Goal: Find contact information: Find contact information

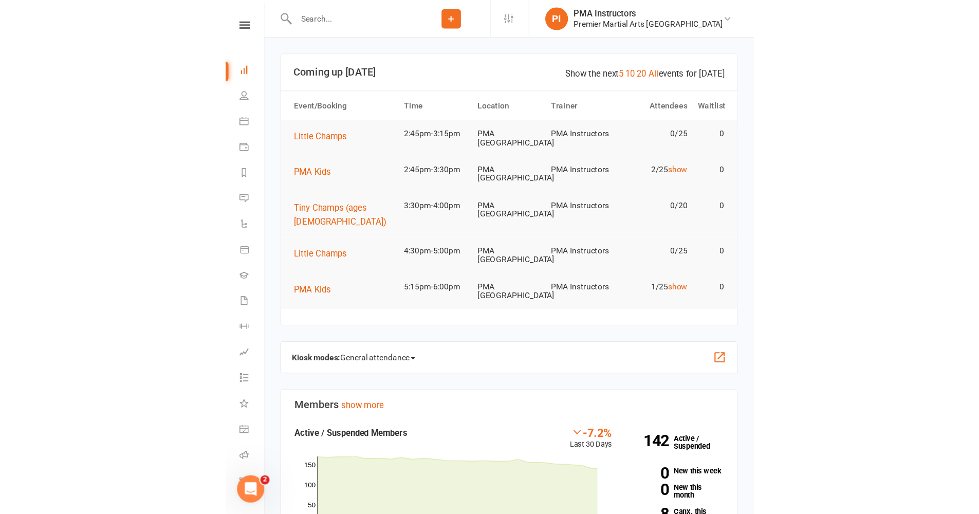
scroll to position [2, 0]
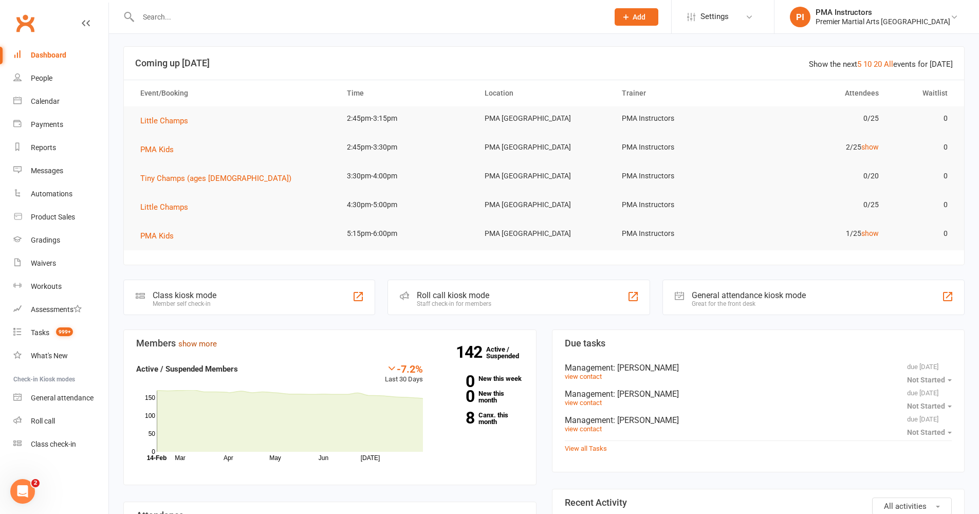
click at [206, 344] on link "show more" at bounding box center [197, 343] width 39 height 9
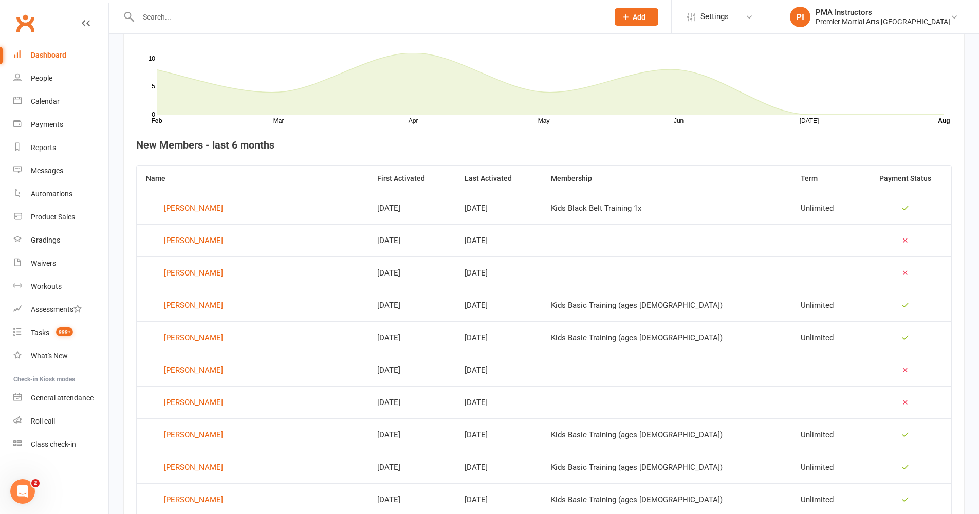
scroll to position [180, 0]
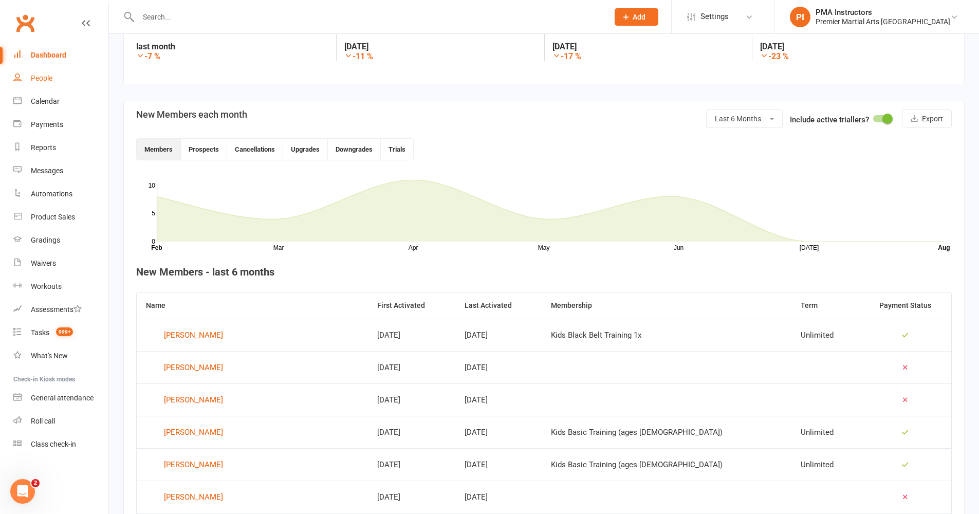
click at [51, 81] on div "People" at bounding box center [42, 78] width 22 height 8
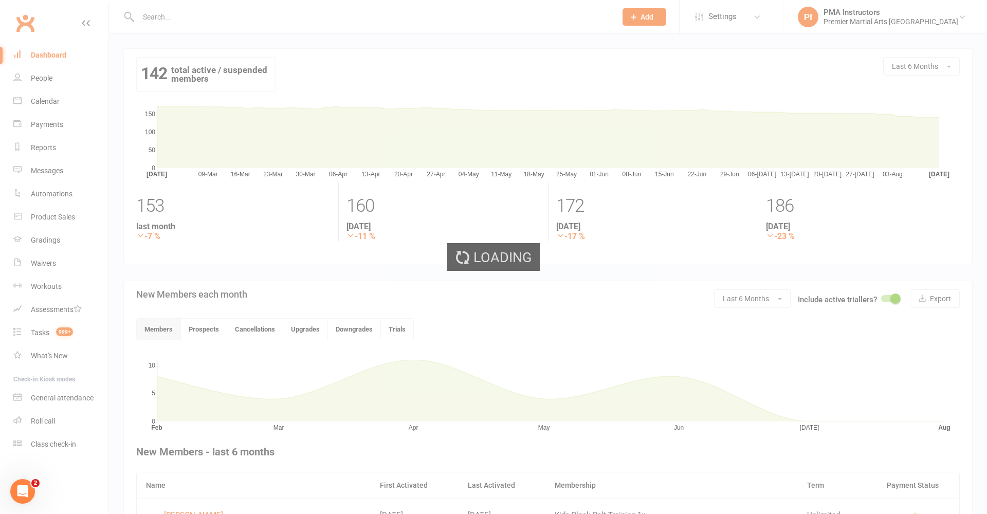
select select "100"
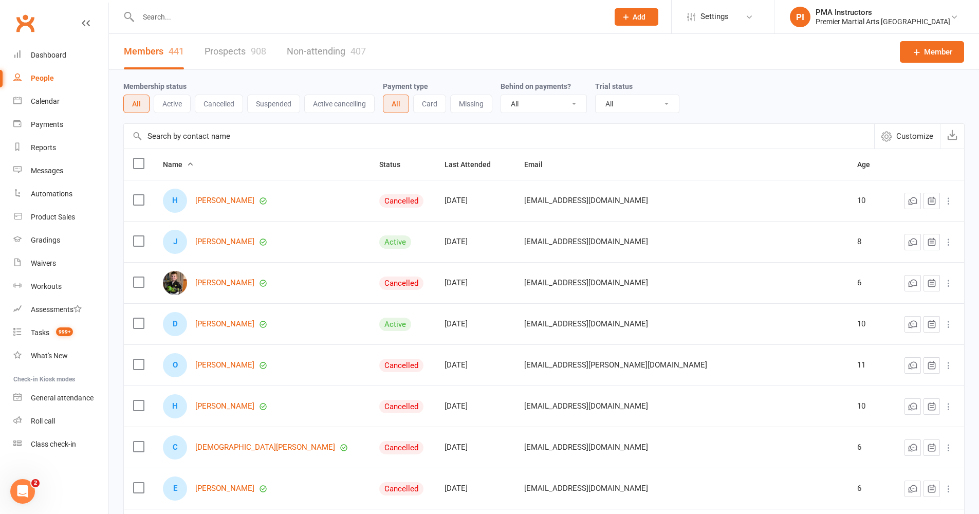
click at [182, 108] on button "Active" at bounding box center [172, 104] width 37 height 18
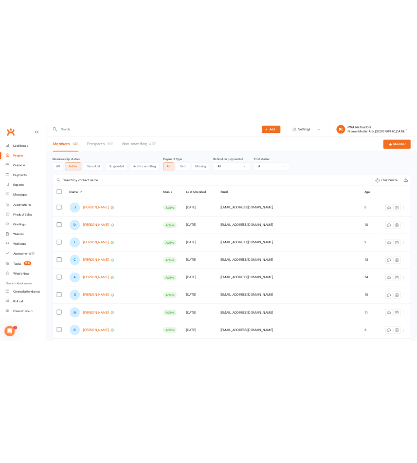
scroll to position [2, 0]
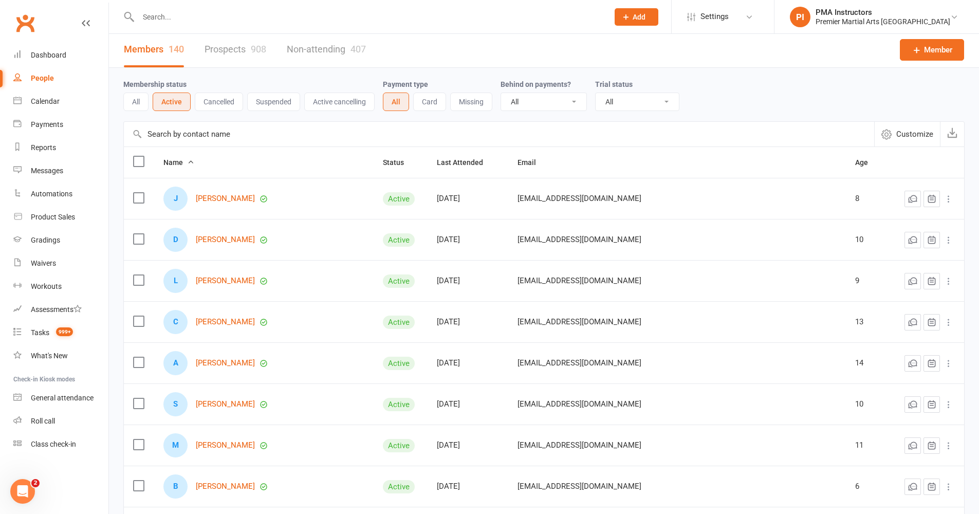
click at [361, 3] on div at bounding box center [362, 16] width 478 height 33
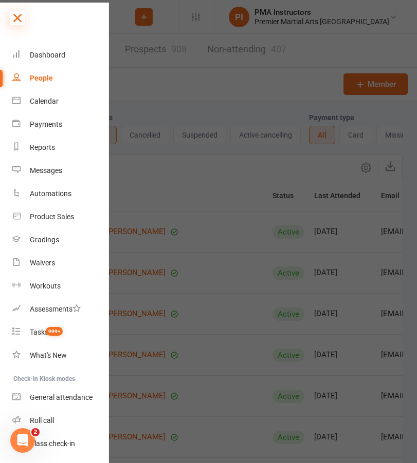
click at [21, 16] on icon at bounding box center [17, 18] width 14 height 14
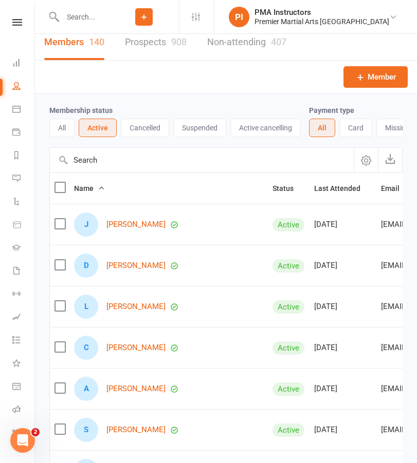
scroll to position [15, 0]
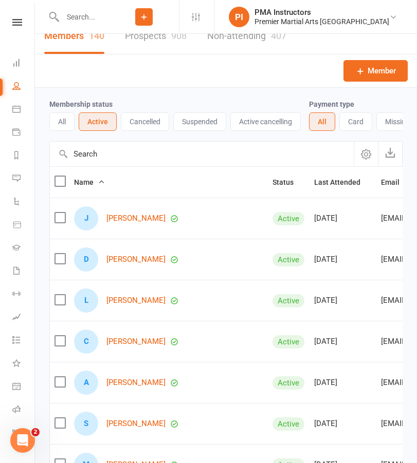
click at [314, 309] on td "[DATE]" at bounding box center [342, 300] width 67 height 41
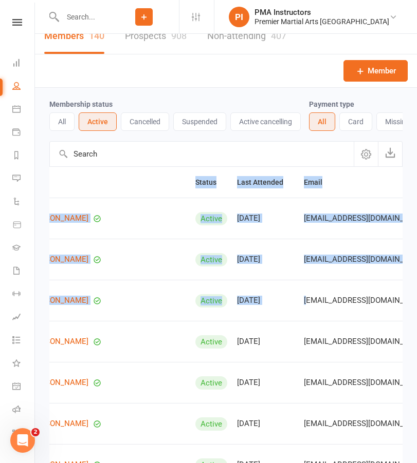
scroll to position [0, 91]
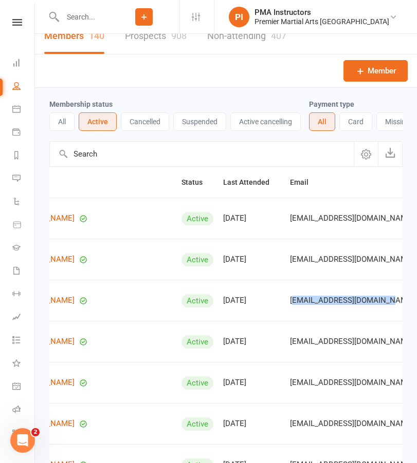
drag, startPoint x: 324, startPoint y: 309, endPoint x: 302, endPoint y: 313, distance: 22.0
click at [290, 310] on span "[EMAIL_ADDRESS][DOMAIN_NAME]" at bounding box center [352, 301] width 124 height 20
drag, startPoint x: 230, startPoint y: 310, endPoint x: 329, endPoint y: 309, distance: 99.2
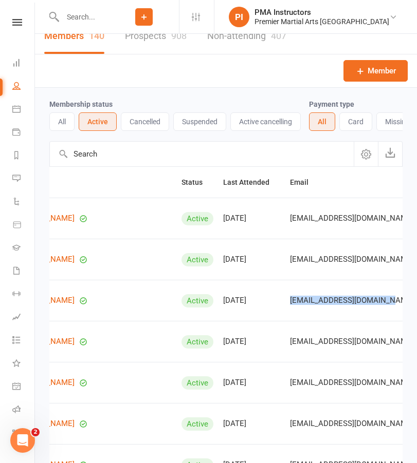
copy span "[EMAIL_ADDRESS][DOMAIN_NAME]"
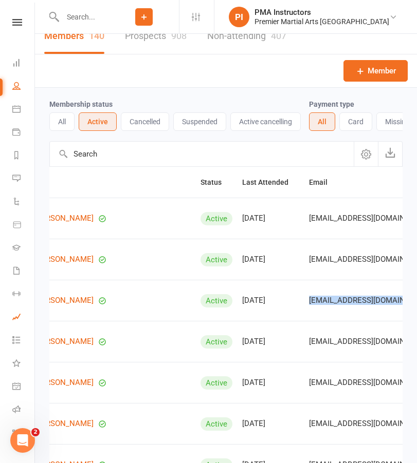
scroll to position [0, 0]
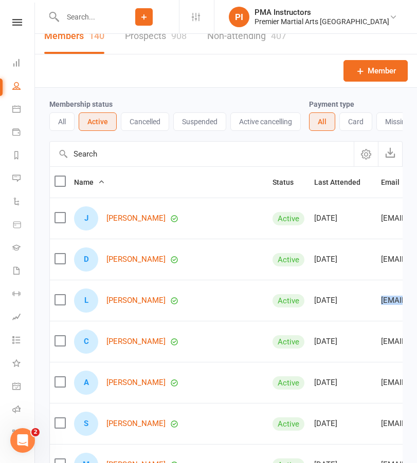
drag, startPoint x: 82, startPoint y: 307, endPoint x: 105, endPoint y: 308, distance: 23.6
click at [105, 308] on div "L [PERSON_NAME]" at bounding box center [168, 301] width 189 height 24
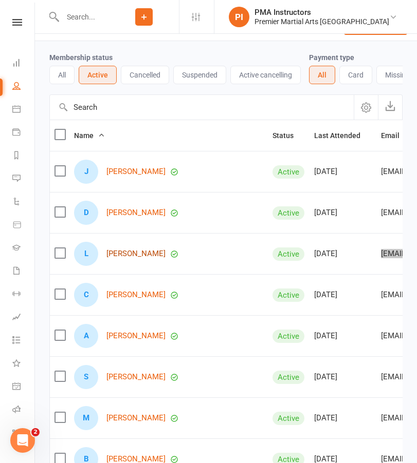
scroll to position [78, 0]
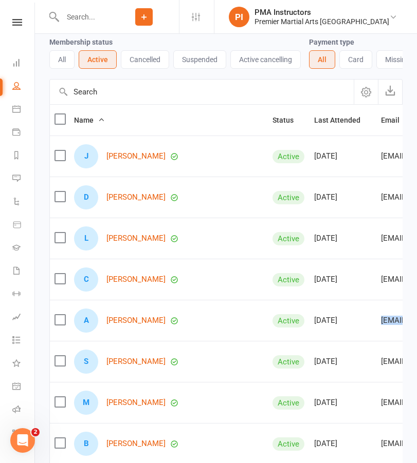
drag, startPoint x: 400, startPoint y: 328, endPoint x: 322, endPoint y: 330, distance: 78.6
copy span "[EMAIL_ADDRESS][DOMAIN_NAME]"
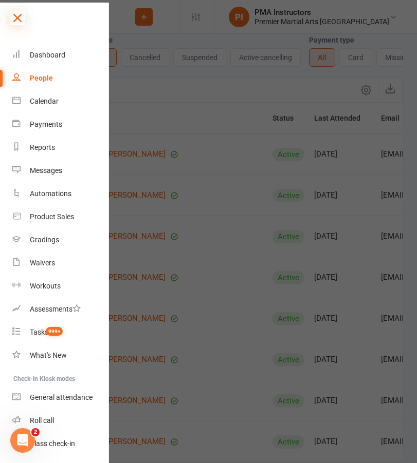
click at [14, 16] on icon at bounding box center [17, 18] width 14 height 14
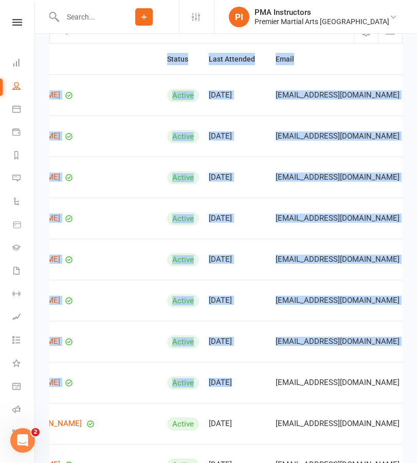
scroll to position [0, 133]
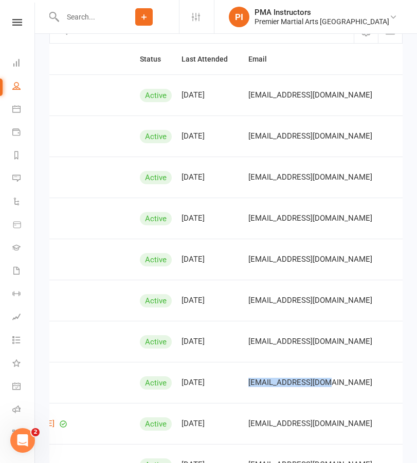
drag, startPoint x: 322, startPoint y: 391, endPoint x: 267, endPoint y: 398, distance: 54.9
click at [267, 393] on span "[EMAIL_ADDRESS][DOMAIN_NAME]" at bounding box center [310, 383] width 124 height 20
click at [276, 387] on div "[EMAIL_ADDRESS][DOMAIN_NAME]" at bounding box center [398, 383] width 301 height 9
drag, startPoint x: 275, startPoint y: 390, endPoint x: 189, endPoint y: 395, distance: 86.5
click at [248, 387] on div "[EMAIL_ADDRESS][DOMAIN_NAME]" at bounding box center [398, 383] width 301 height 9
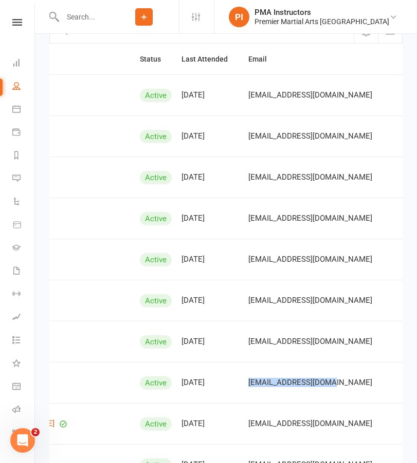
copy span "[EMAIL_ADDRESS][DOMAIN_NAME]"
click at [248, 390] on span "[EMAIL_ADDRESS][DOMAIN_NAME]" at bounding box center [310, 383] width 124 height 20
click at [279, 387] on div "[EMAIL_ADDRESS][DOMAIN_NAME]" at bounding box center [398, 383] width 301 height 9
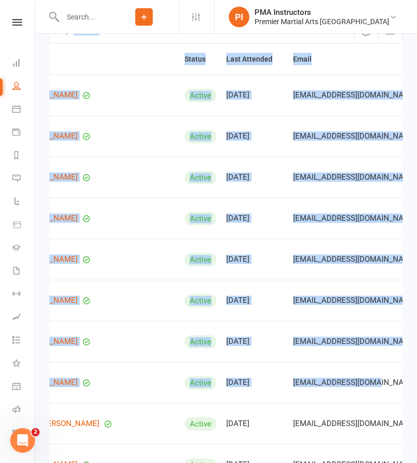
scroll to position [0, 0]
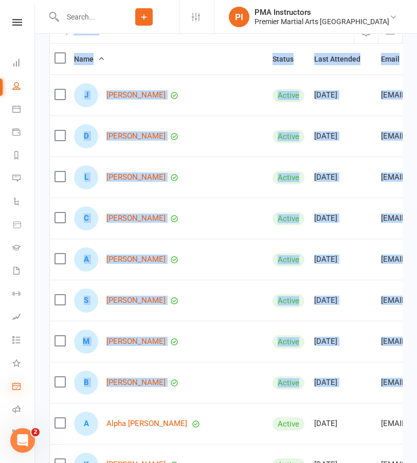
drag, startPoint x: 284, startPoint y: 389, endPoint x: 15, endPoint y: 382, distance: 269.3
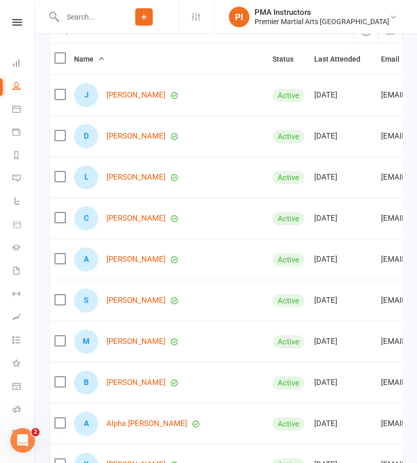
click at [186, 381] on div "B [PERSON_NAME]" at bounding box center [168, 383] width 189 height 24
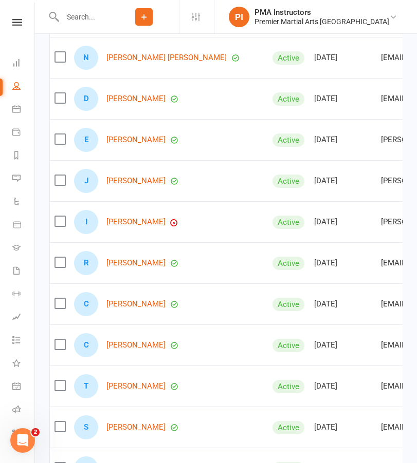
scroll to position [979, 0]
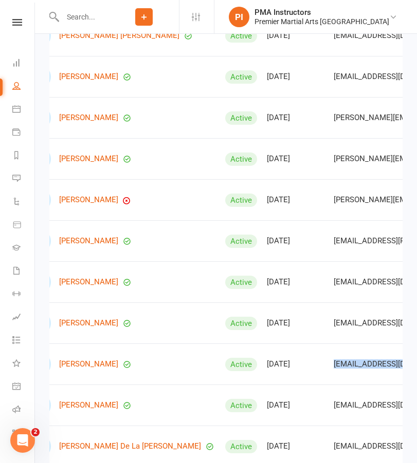
scroll to position [0, 57]
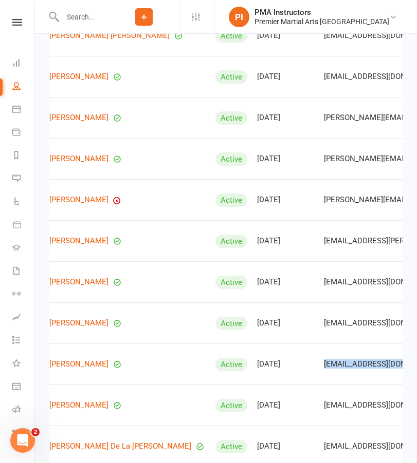
drag, startPoint x: 322, startPoint y: 371, endPoint x: 357, endPoint y: 378, distance: 35.0
copy span "[EMAIL_ADDRESS][DOMAIN_NAME]"
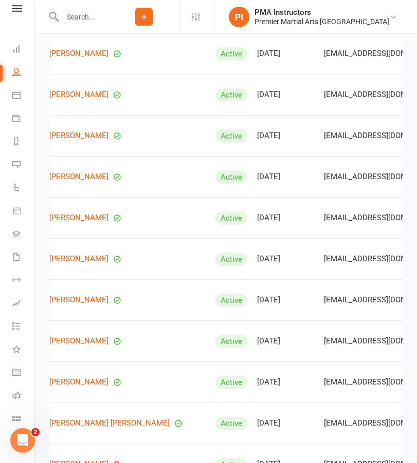
scroll to position [2459, 0]
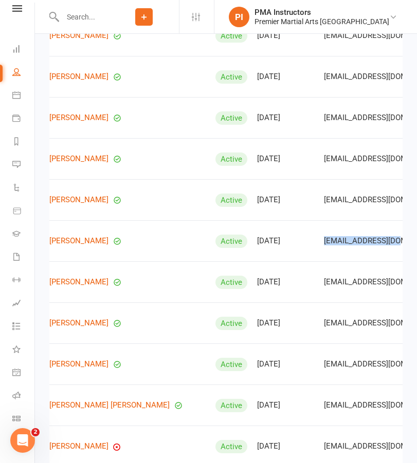
drag, startPoint x: 341, startPoint y: 249, endPoint x: 262, endPoint y: 251, distance: 79.2
copy span "[EMAIL_ADDRESS][DOMAIN_NAME]"
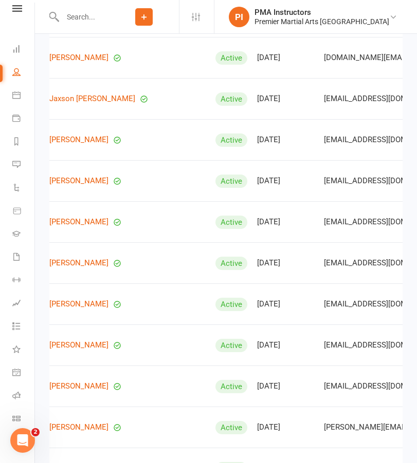
scroll to position [3384, 0]
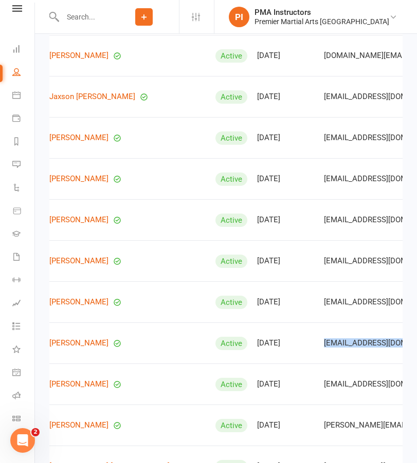
drag, startPoint x: 351, startPoint y: 353, endPoint x: 261, endPoint y: 354, distance: 90.4
copy span "[EMAIL_ADDRESS][DOMAIN_NAME]"
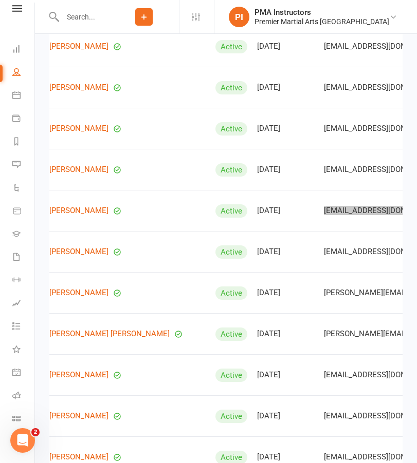
scroll to position [3554, 0]
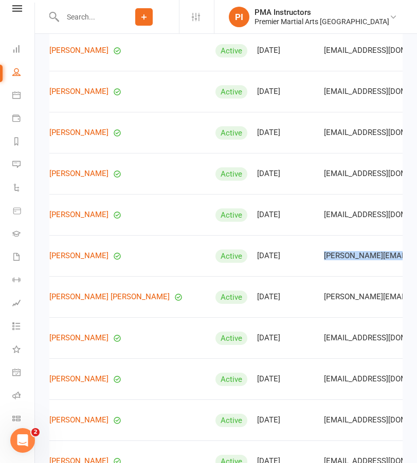
drag, startPoint x: 361, startPoint y: 267, endPoint x: 261, endPoint y: 271, distance: 100.3
copy span "[PERSON_NAME][EMAIL_ADDRESS][PERSON_NAME][DOMAIN_NAME]"
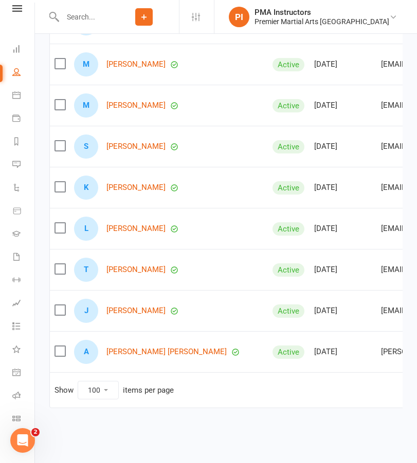
scroll to position [0, 133]
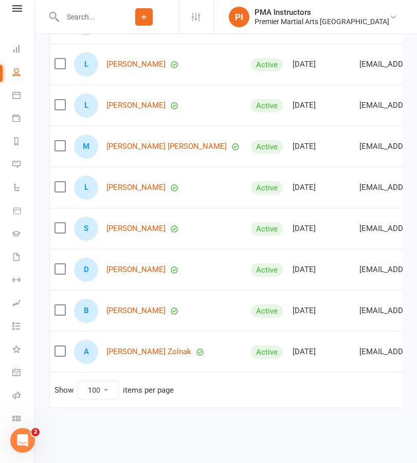
scroll to position [1487, 0]
drag, startPoint x: 390, startPoint y: 238, endPoint x: 303, endPoint y: 240, distance: 87.4
copy span "[EMAIL_ADDRESS][DOMAIN_NAME]"
drag, startPoint x: 317, startPoint y: 239, endPoint x: 304, endPoint y: 252, distance: 17.4
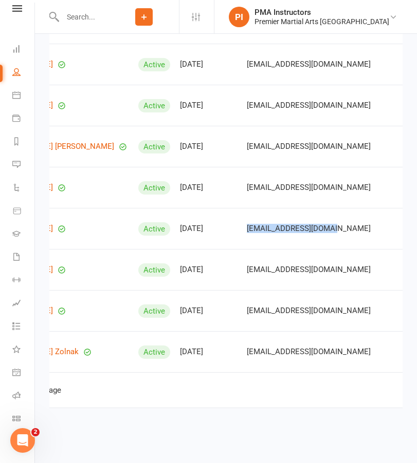
scroll to position [0, 0]
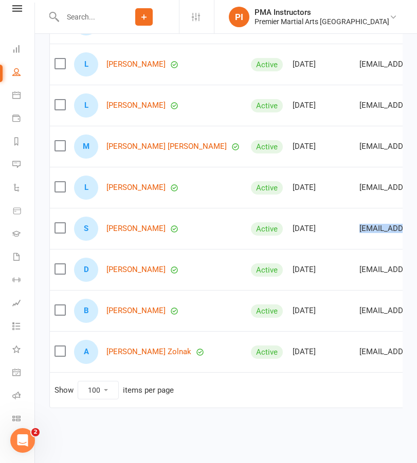
drag, startPoint x: 297, startPoint y: 234, endPoint x: -13, endPoint y: 241, distance: 310.4
click at [379, 238] on span "[EMAIL_ADDRESS][DOMAIN_NAME]" at bounding box center [421, 229] width 124 height 20
